Goal: Find specific page/section: Find specific page/section

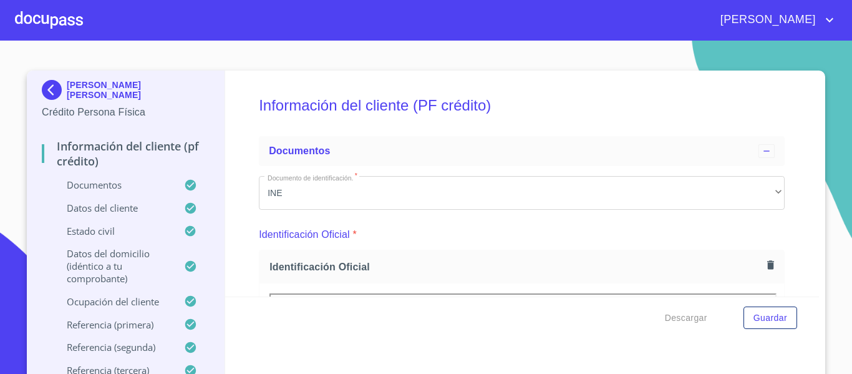
scroll to position [125, 0]
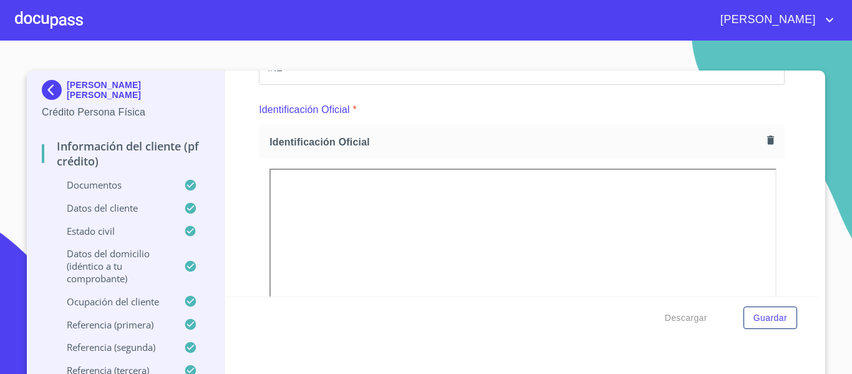
click at [50, 89] on img at bounding box center [54, 90] width 25 height 20
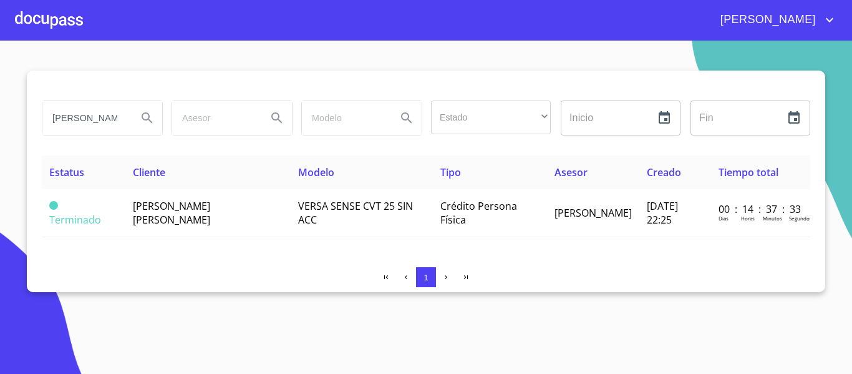
click at [122, 114] on input "[PERSON_NAME]" at bounding box center [84, 118] width 85 height 34
click at [115, 118] on input "[PERSON_NAME]" at bounding box center [84, 118] width 85 height 34
click at [103, 119] on input "[PERSON_NAME]" at bounding box center [84, 118] width 85 height 34
type input "g"
click at [143, 115] on icon "Search" at bounding box center [147, 117] width 11 height 11
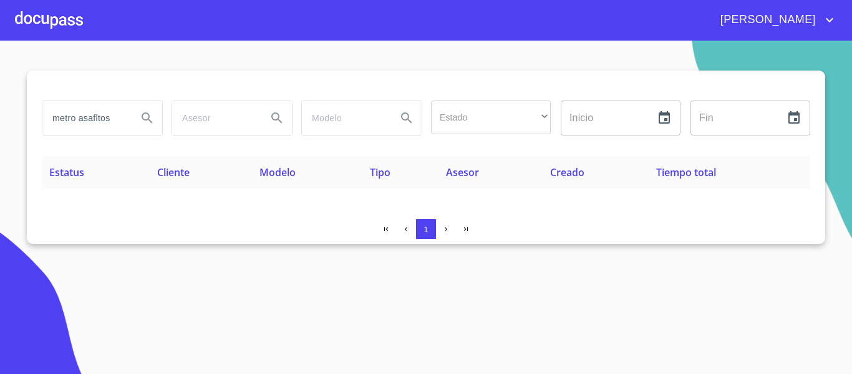
click at [119, 118] on input "metro asafltos" at bounding box center [84, 118] width 85 height 34
type input "metro asfaltos"
click at [147, 121] on icon "Search" at bounding box center [147, 117] width 15 height 15
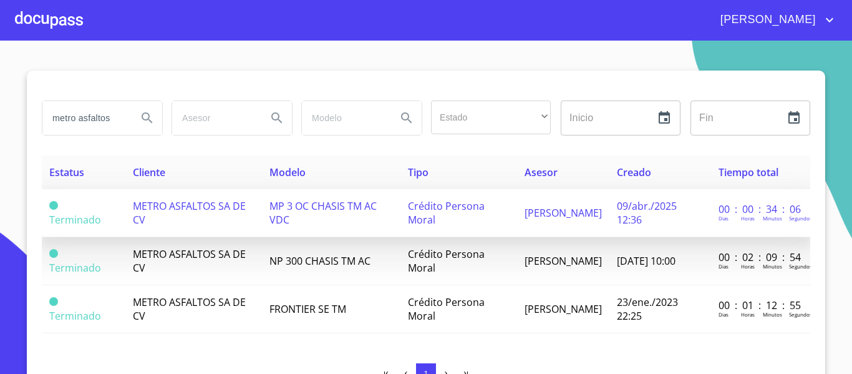
click at [133, 219] on span "METRO ASFALTOS SA DE CV" at bounding box center [189, 212] width 113 height 27
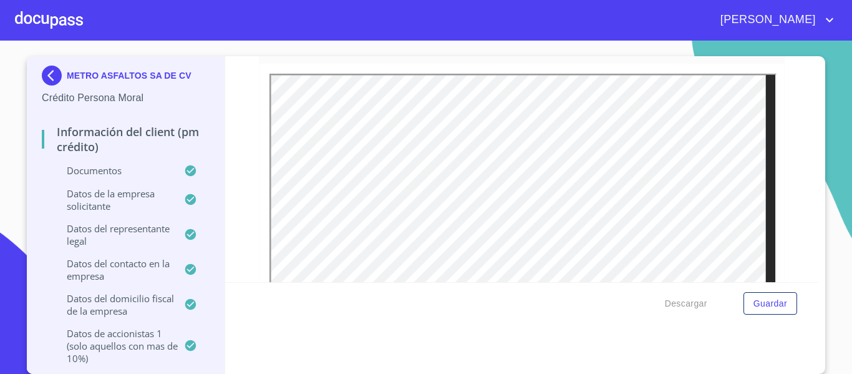
scroll to position [200, 0]
